Goal: Check status

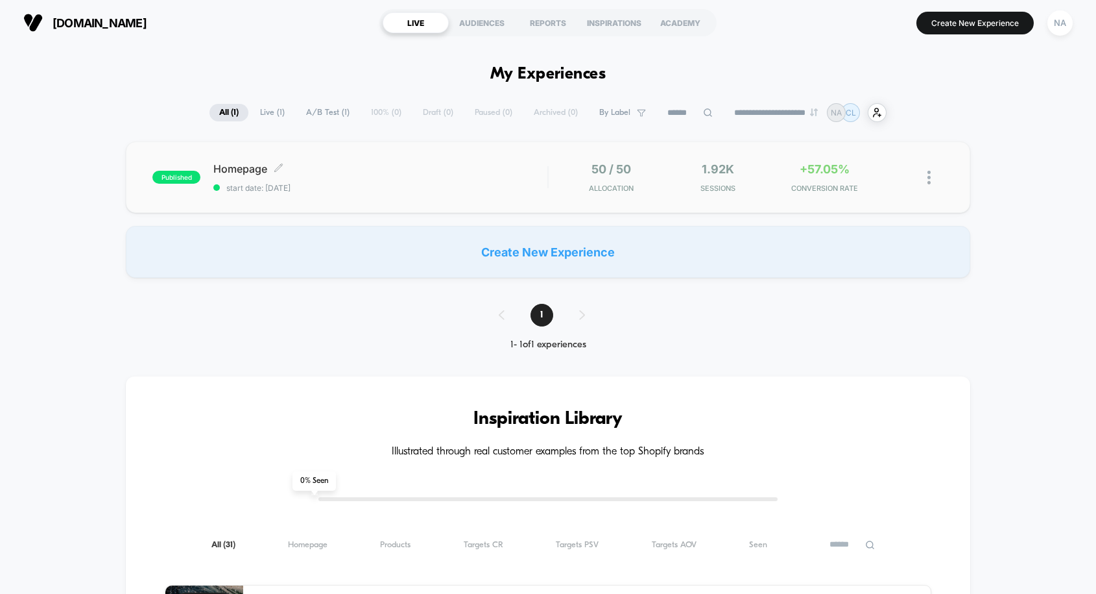
click at [368, 182] on div "Homepage Click to edit experience details Click to edit experience details star…" at bounding box center [380, 177] width 334 height 30
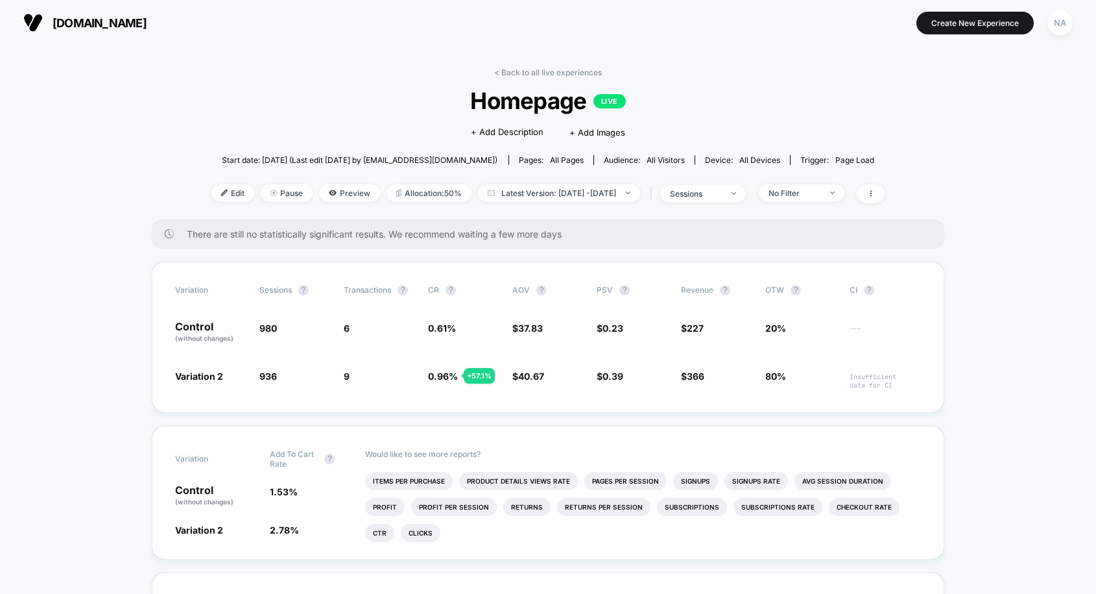
scroll to position [1, 0]
